Goal: Information Seeking & Learning: Learn about a topic

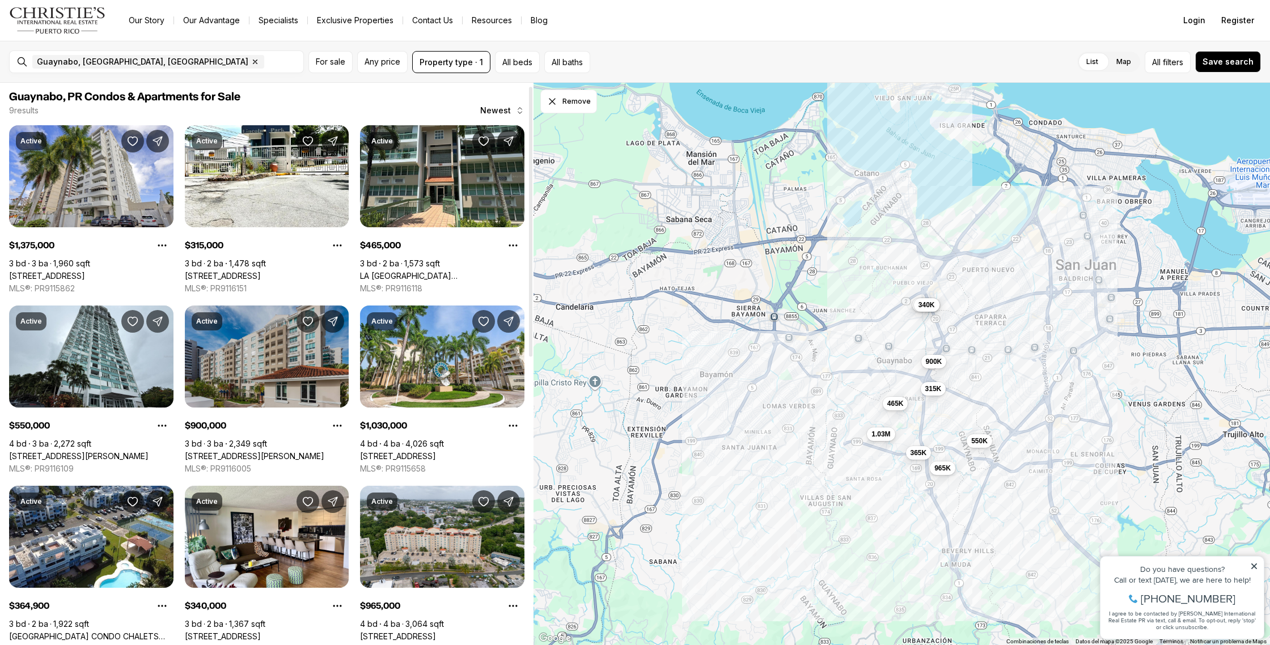
scroll to position [7, 0]
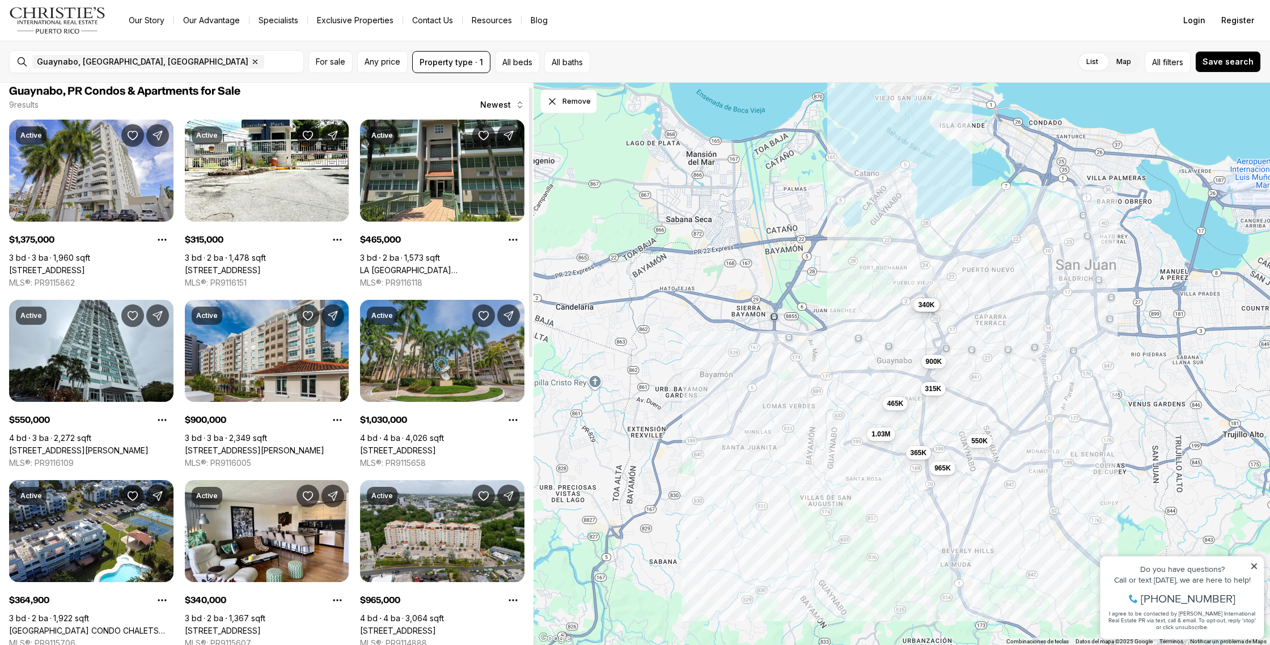
click at [436, 446] on link "[STREET_ADDRESS]" at bounding box center [398, 451] width 76 height 10
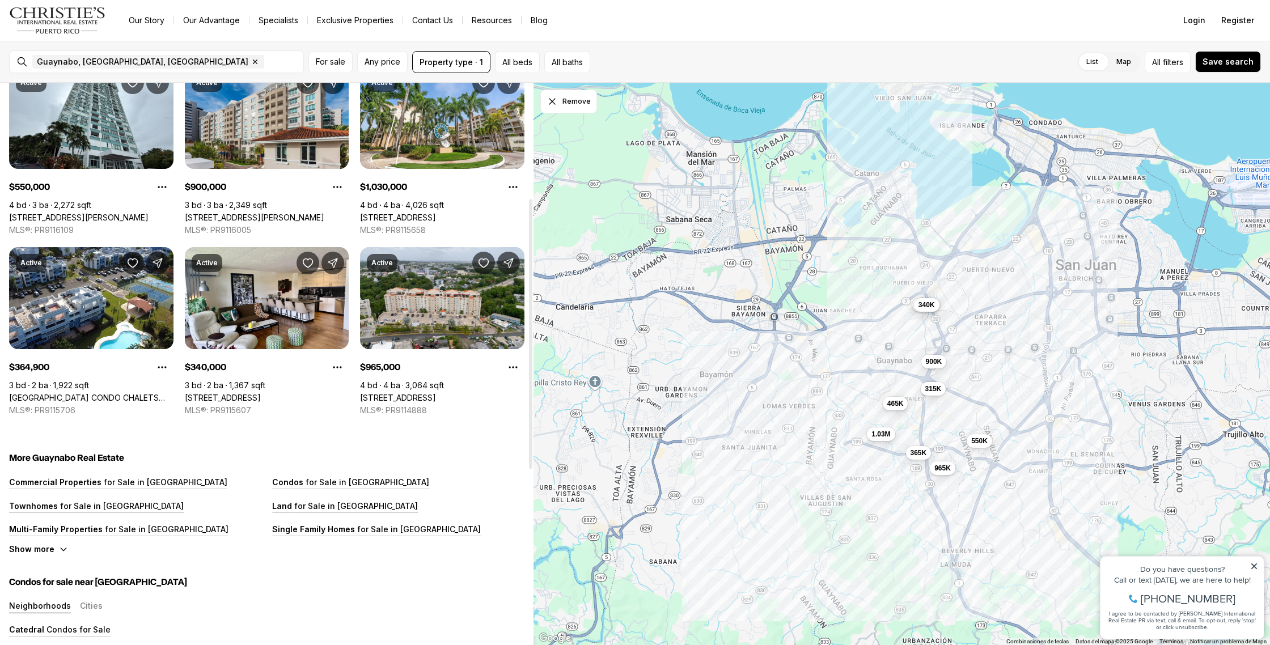
scroll to position [239, 0]
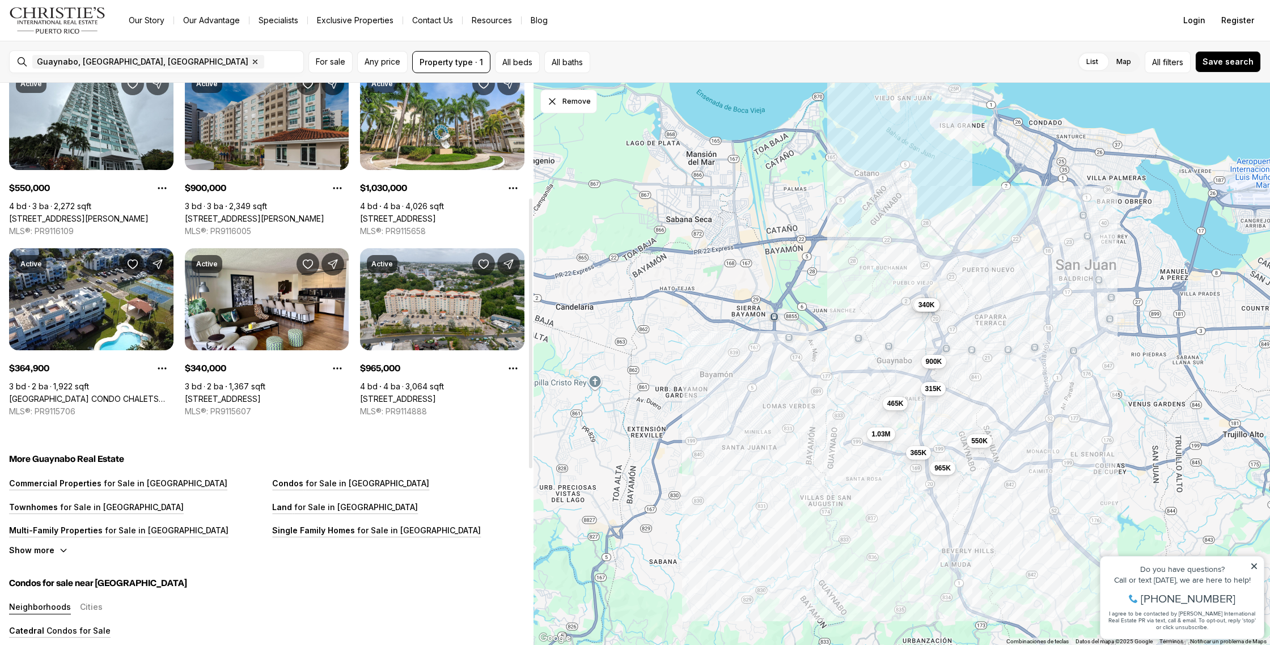
click at [281, 214] on link "1-02 CAOBA ST SAN PATRICIO AVE #303, GUAYNABO PR, 00968" at bounding box center [254, 219] width 139 height 10
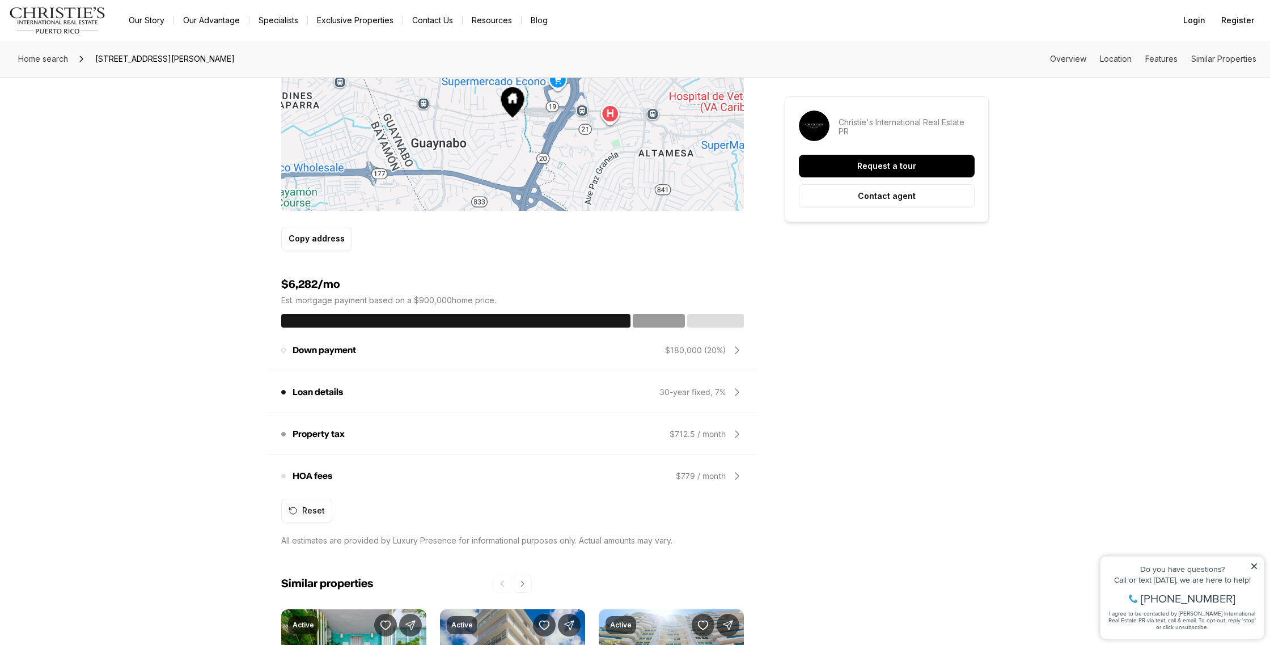
scroll to position [683, 0]
